Goal: Task Accomplishment & Management: Complete application form

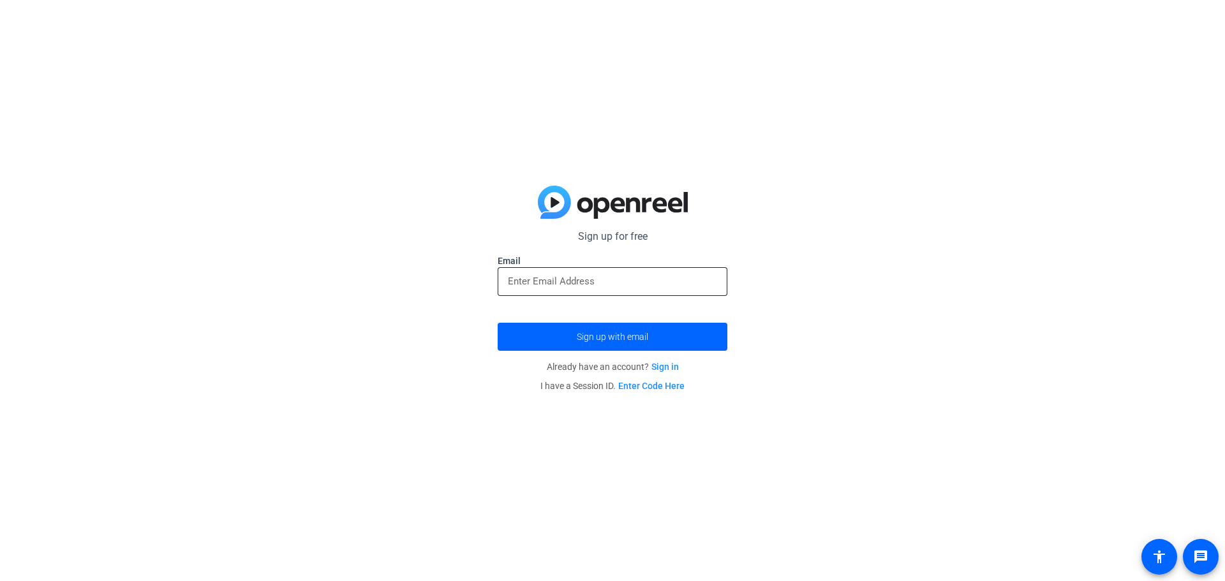
click at [584, 279] on input "email" at bounding box center [612, 281] width 209 height 15
click at [583, 280] on input "email" at bounding box center [612, 281] width 209 height 15
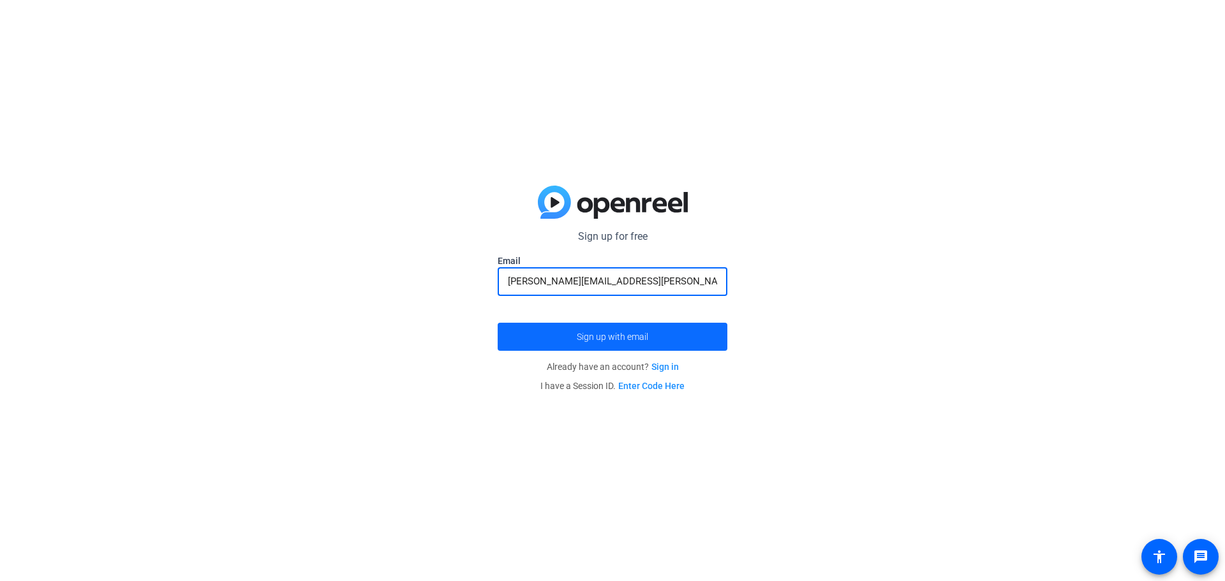
type input "[PERSON_NAME][EMAIL_ADDRESS][PERSON_NAME][PERSON_NAME][DOMAIN_NAME]"
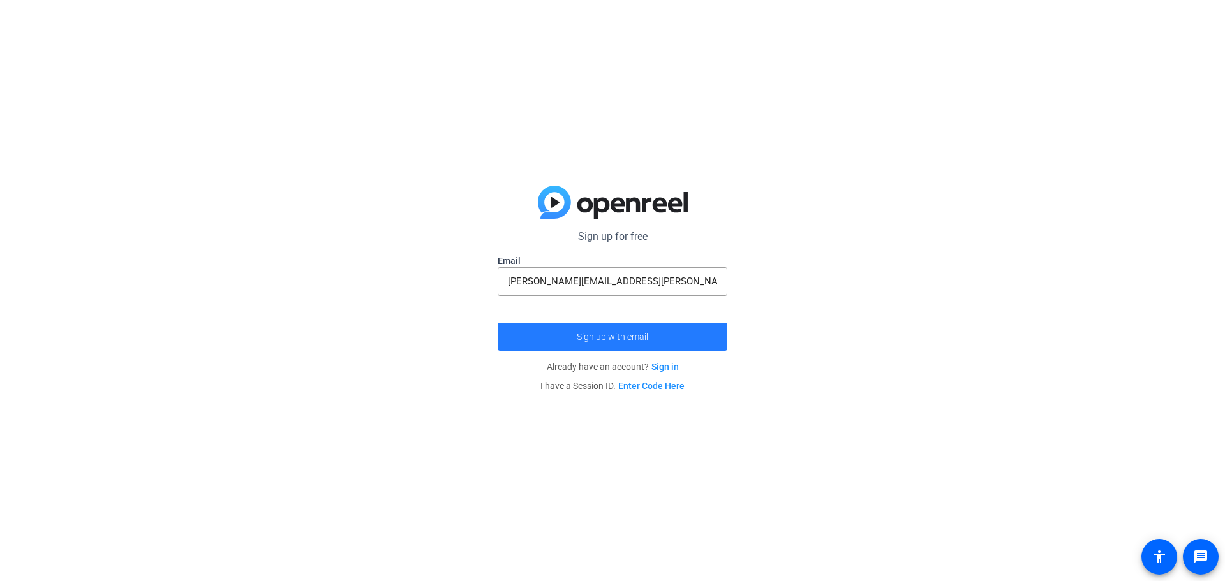
click at [625, 337] on span "Sign up with email" at bounding box center [612, 337] width 71 height 0
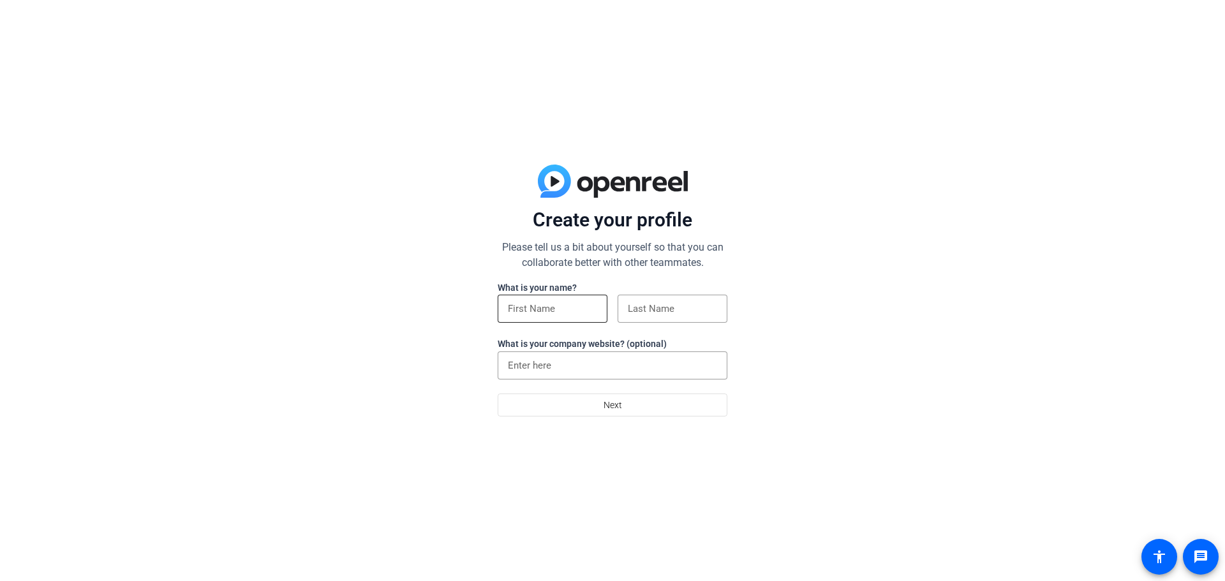
click at [548, 306] on input at bounding box center [552, 308] width 89 height 15
drag, startPoint x: 579, startPoint y: 308, endPoint x: 541, endPoint y: 313, distance: 39.4
click at [541, 313] on input "Ashley DiFusco" at bounding box center [552, 308] width 89 height 15
type input "Ashley"
click at [677, 312] on input at bounding box center [672, 308] width 89 height 15
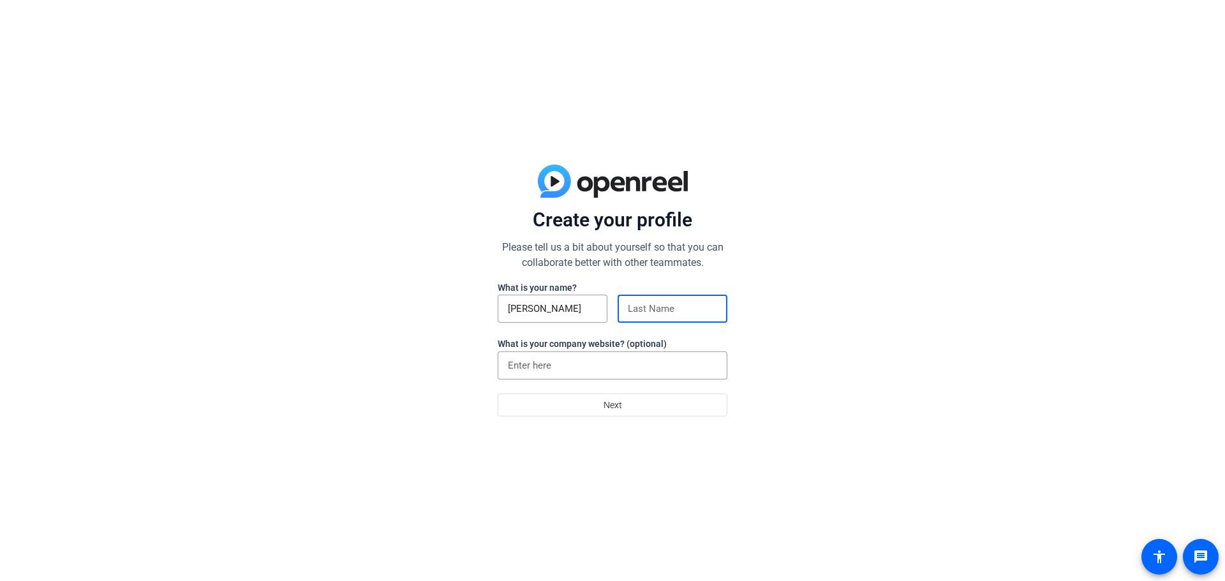
paste input "DiFusco"
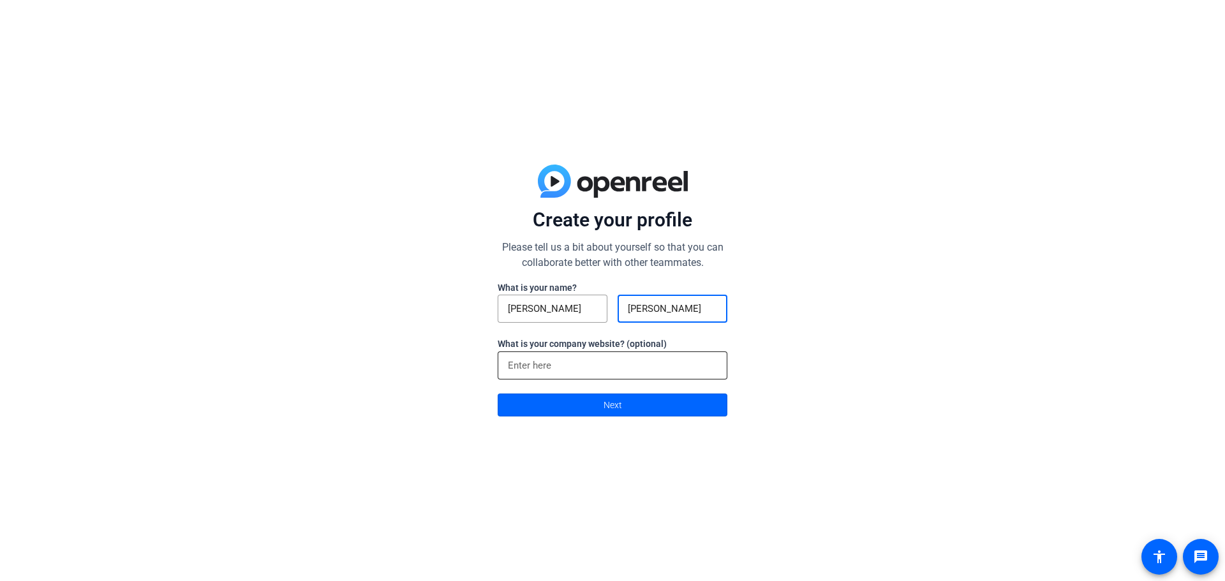
type input "DiFusco"
click at [557, 364] on input at bounding box center [612, 365] width 209 height 15
click at [625, 407] on span at bounding box center [612, 405] width 228 height 31
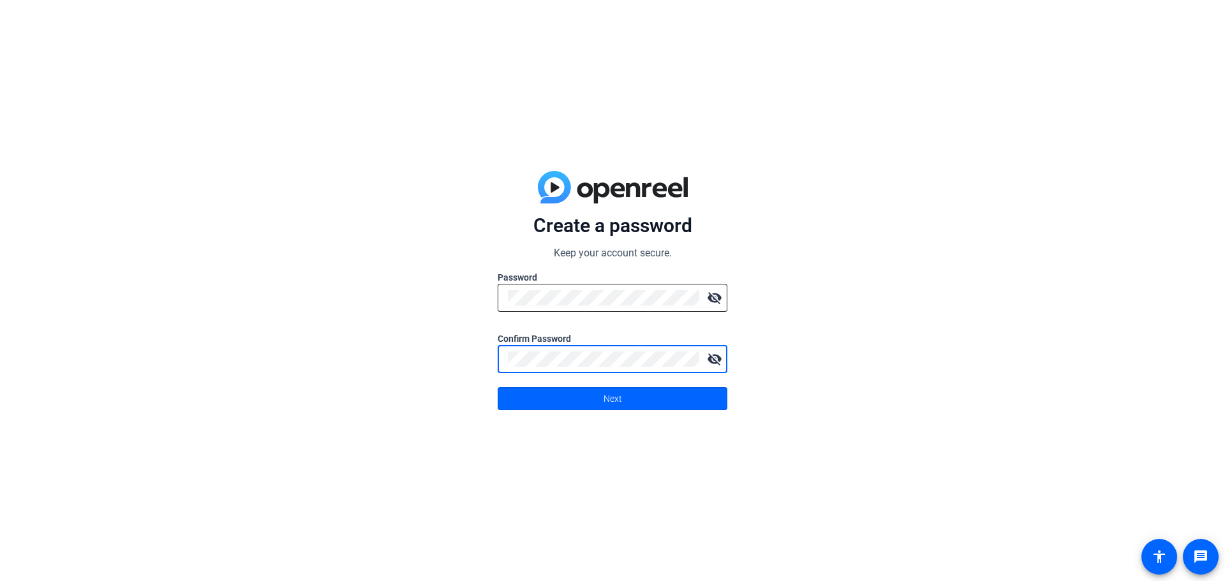
click button "Next" at bounding box center [613, 398] width 230 height 23
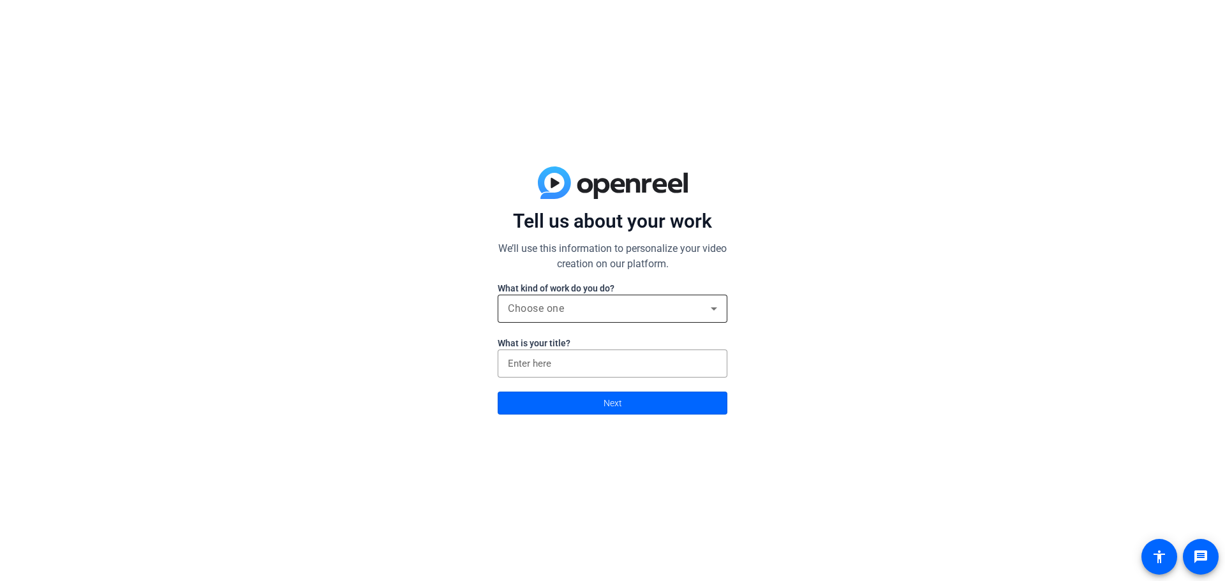
click at [595, 310] on div "Choose one" at bounding box center [609, 308] width 203 height 15
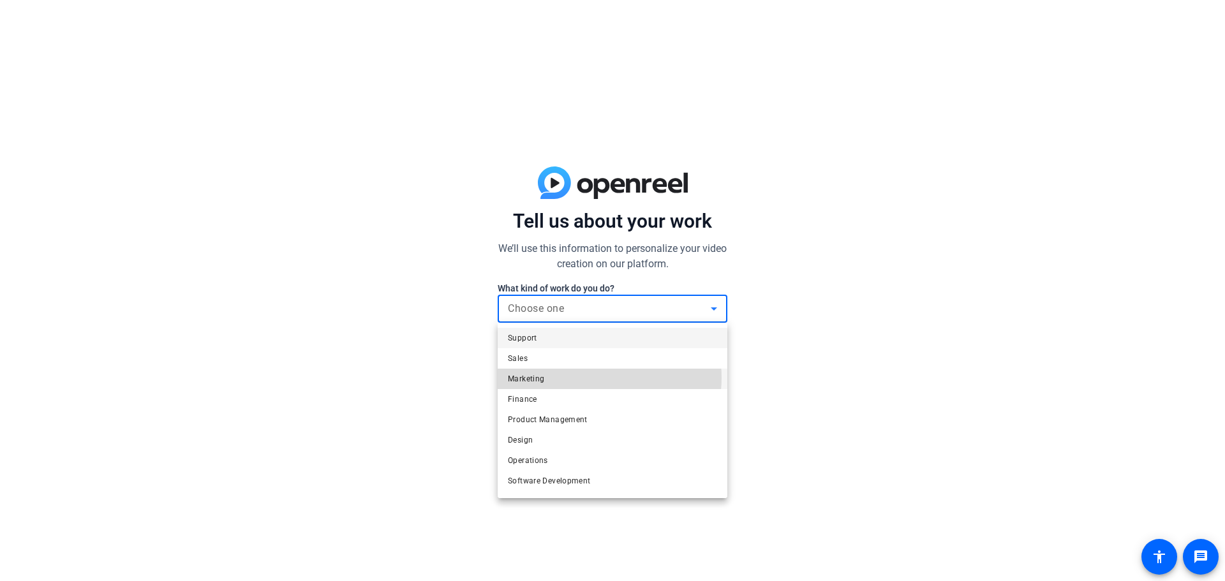
click at [597, 378] on mat-option "Marketing" at bounding box center [613, 379] width 230 height 20
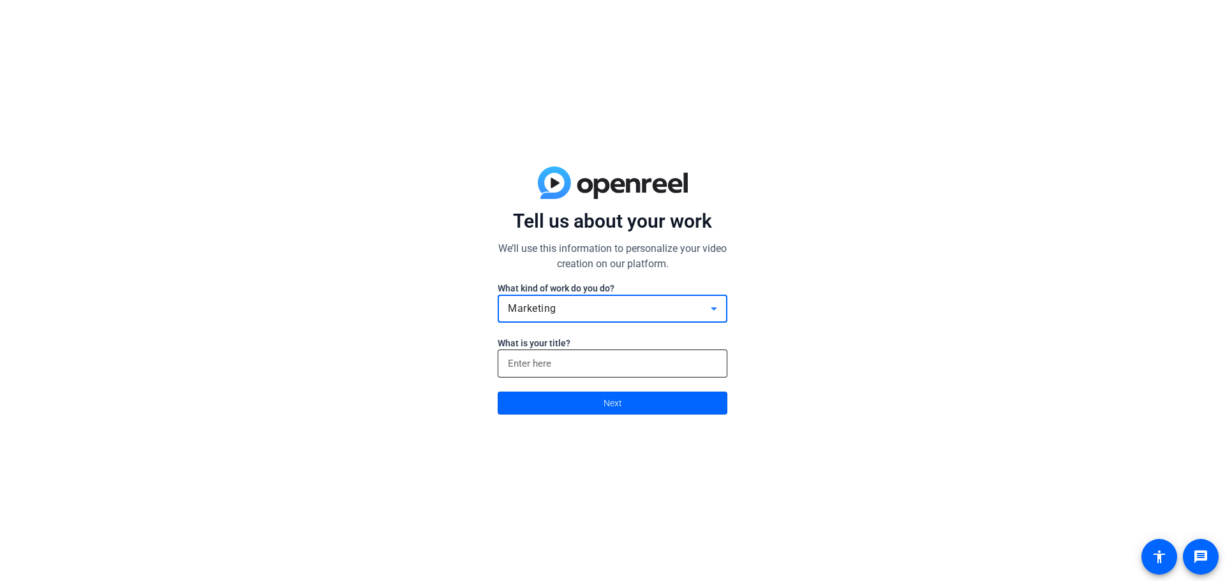
click at [595, 362] on input at bounding box center [612, 363] width 209 height 15
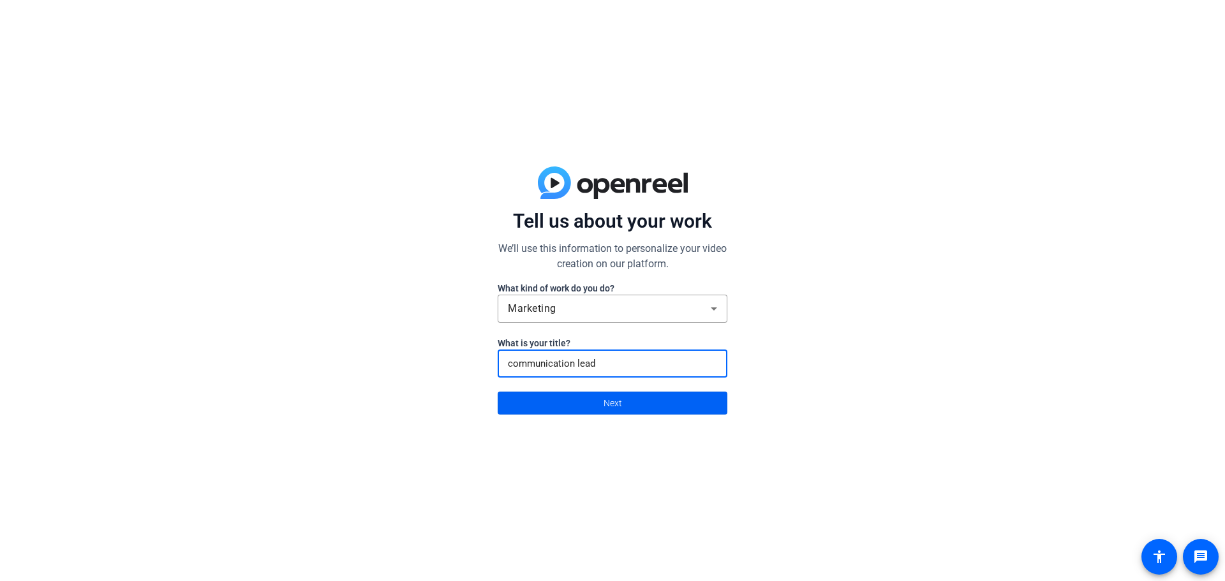
type input "communication lead"
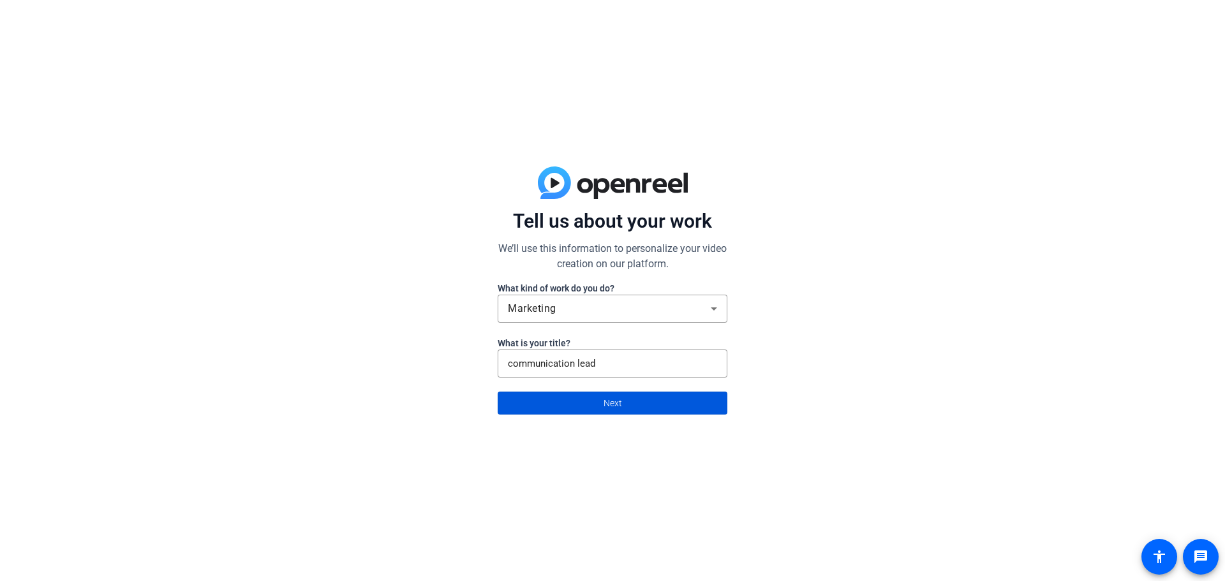
click at [645, 401] on span at bounding box center [612, 403] width 228 height 31
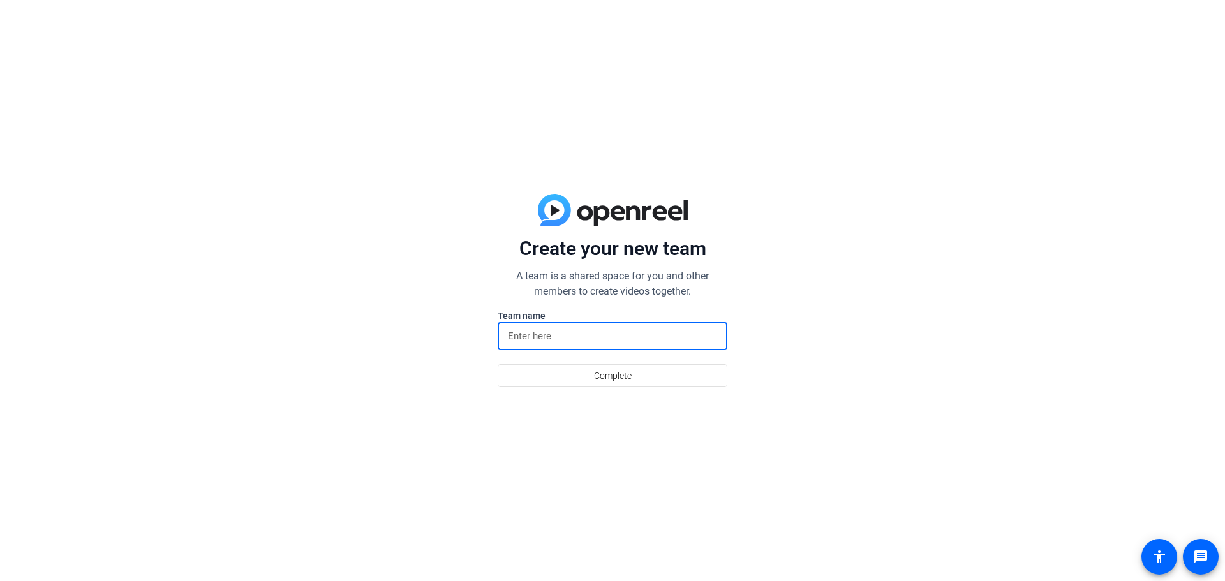
click at [555, 340] on input at bounding box center [612, 336] width 209 height 15
type input "t"
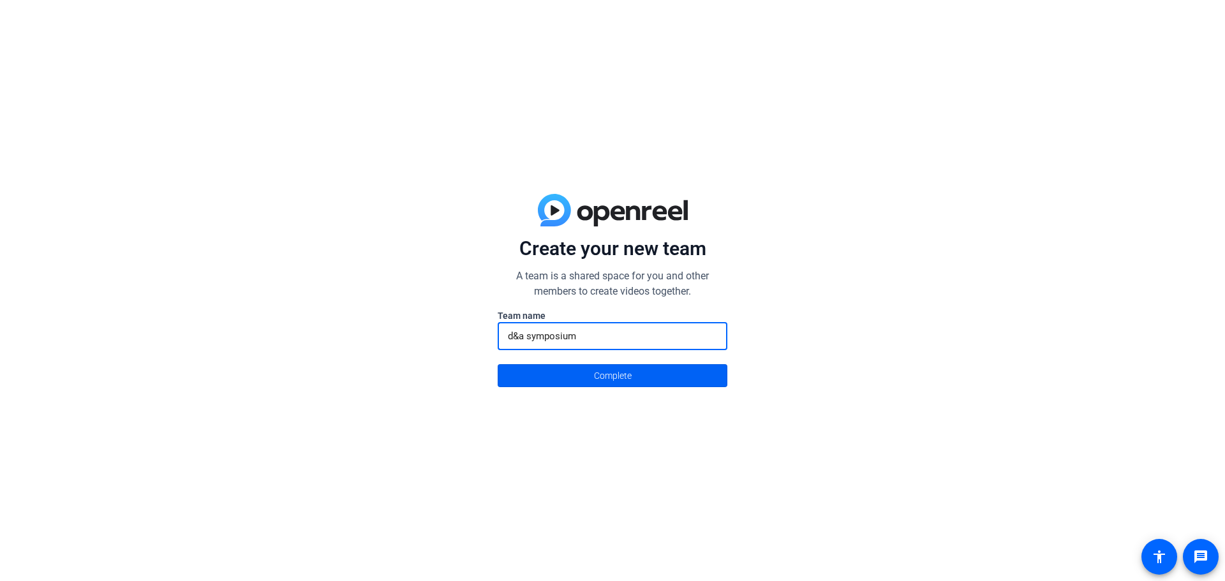
type input "d&a symposium"
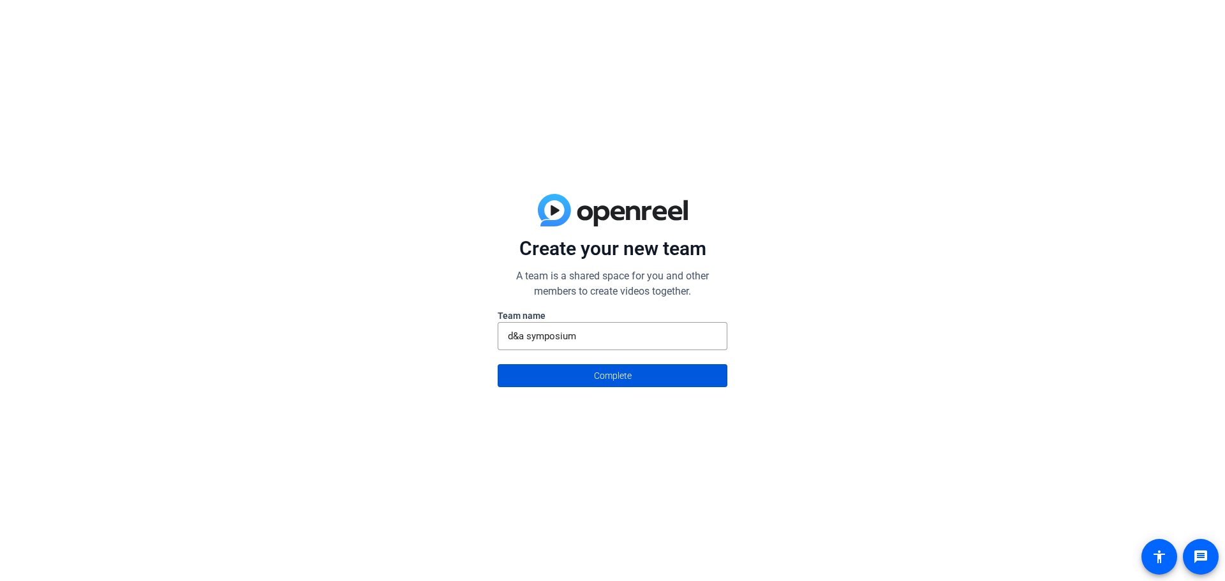
click at [624, 379] on span "Complete" at bounding box center [613, 376] width 38 height 24
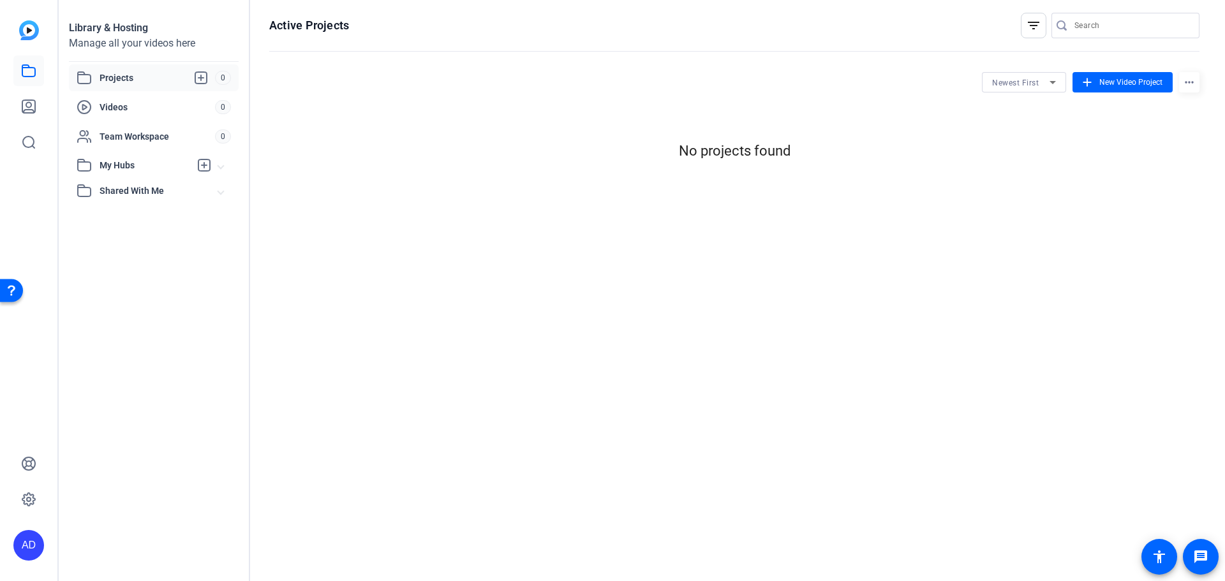
click at [26, 32] on img at bounding box center [29, 30] width 20 height 20
click at [1106, 80] on span "New Video Project" at bounding box center [1131, 82] width 63 height 11
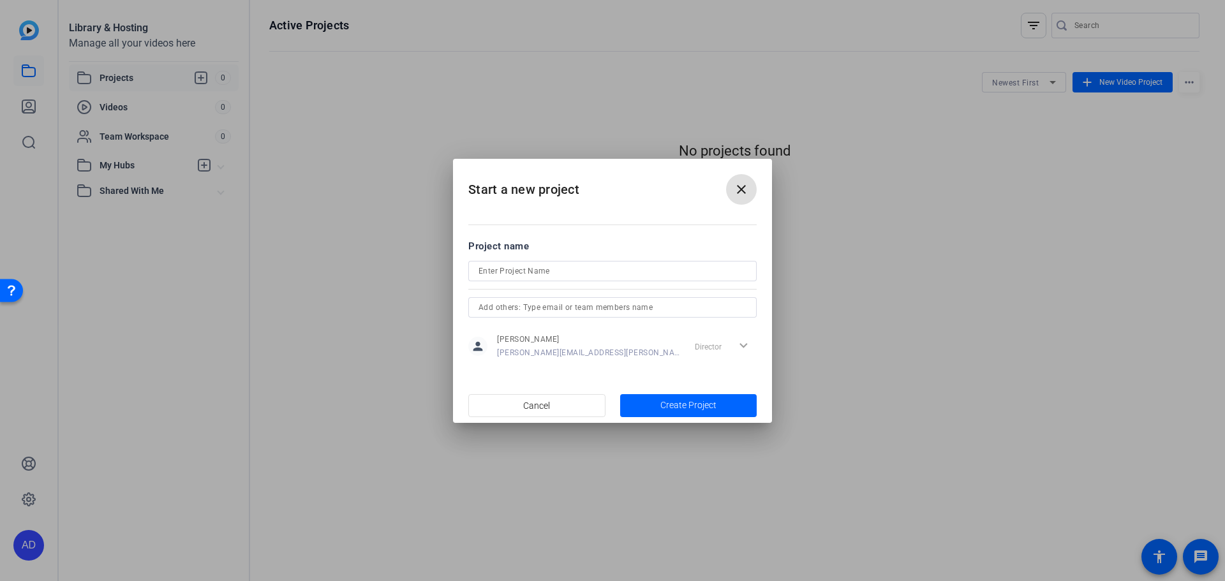
click at [535, 273] on input at bounding box center [613, 271] width 268 height 15
type input "test"
click at [715, 407] on span "Create Project" at bounding box center [689, 405] width 56 height 13
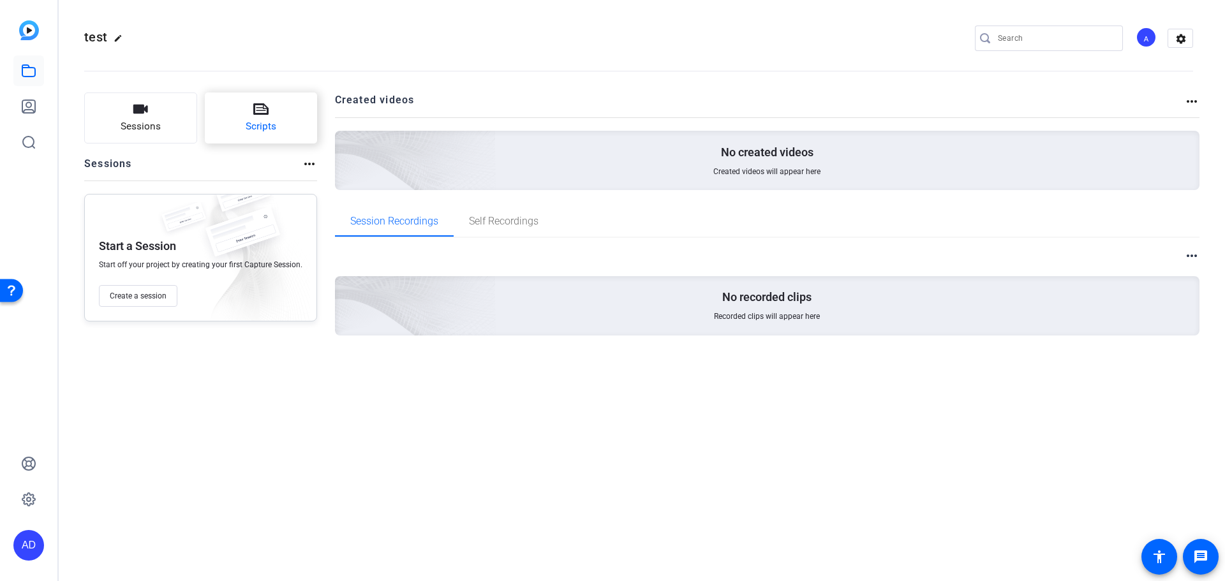
click at [248, 112] on button "Scripts" at bounding box center [261, 118] width 113 height 51
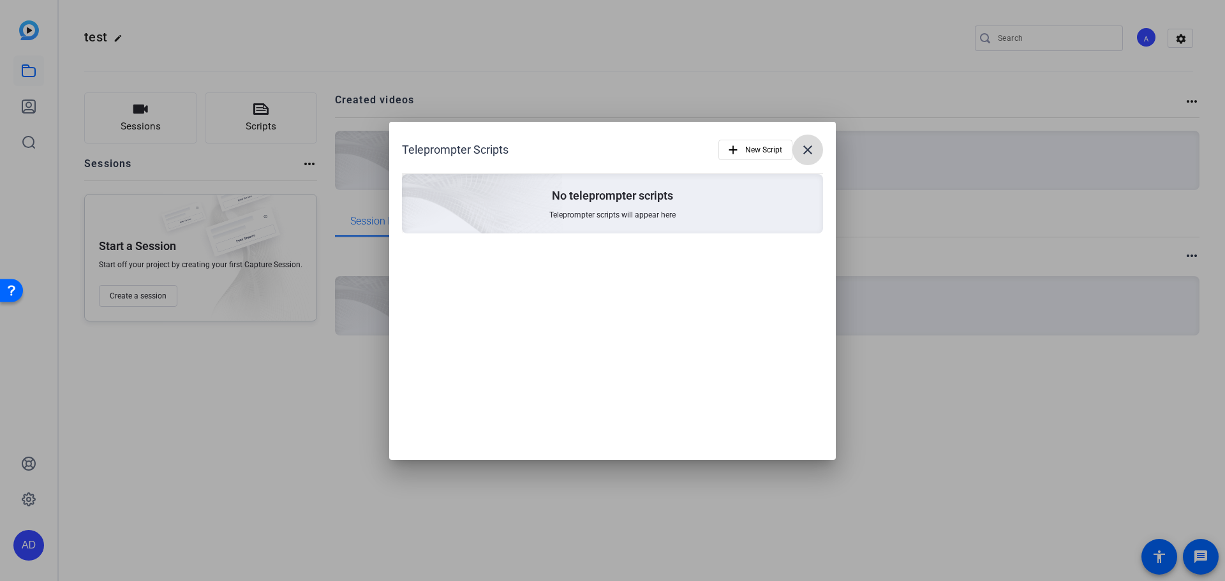
click at [810, 149] on mat-icon "close" at bounding box center [807, 149] width 15 height 15
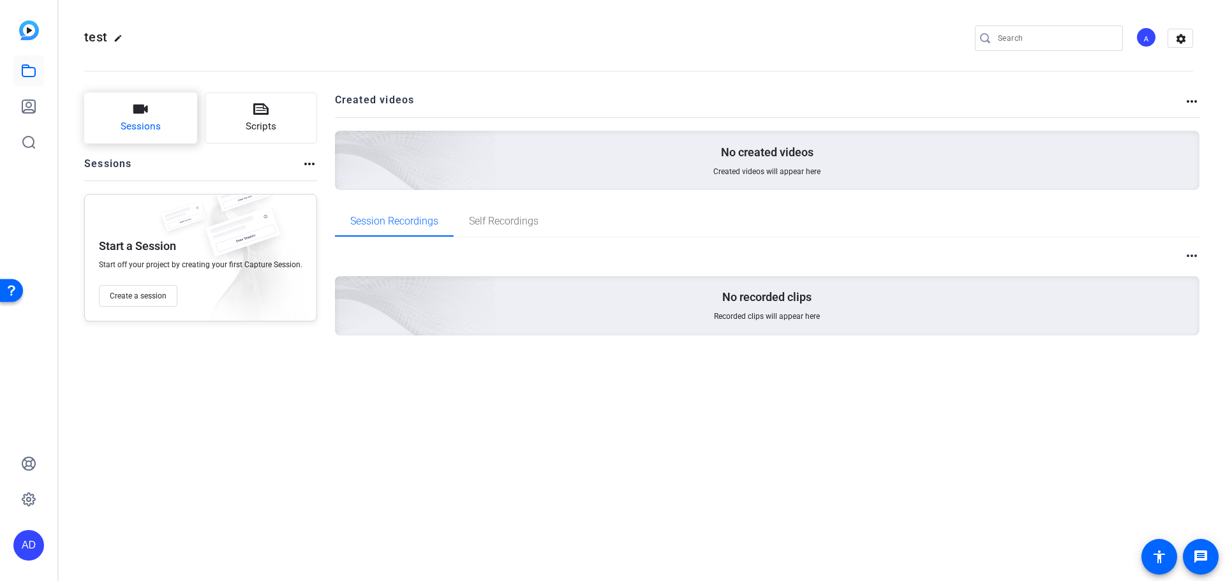
click at [142, 103] on icon "button" at bounding box center [140, 108] width 15 height 15
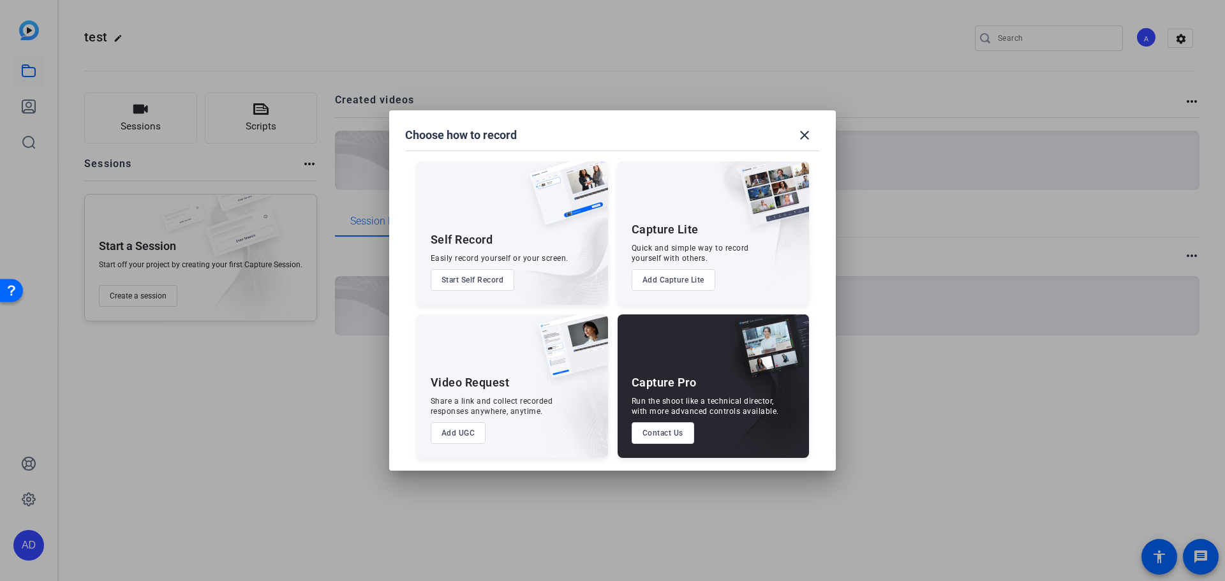
click at [470, 431] on button "Add UGC" at bounding box center [459, 433] width 56 height 22
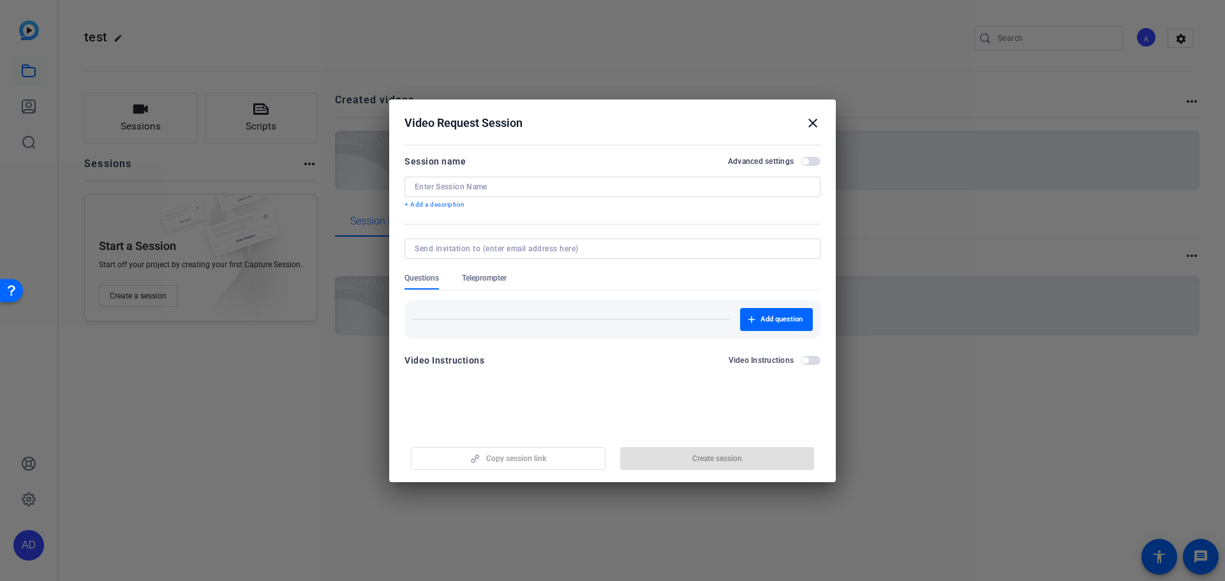
click at [812, 124] on mat-icon "close" at bounding box center [812, 123] width 15 height 15
